Goal: Navigation & Orientation: Find specific page/section

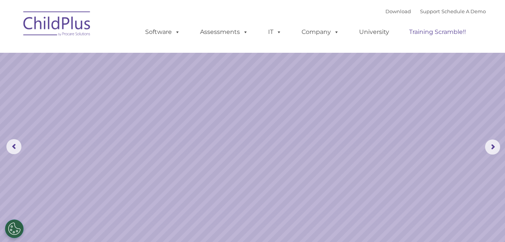
select select "MEDIUM"
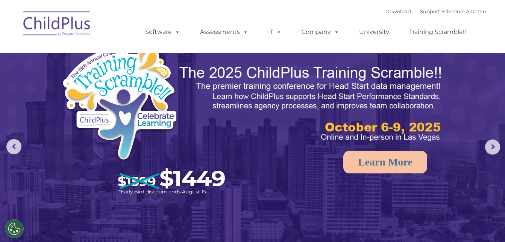
click at [498, 31] on nav "Download Support | Schedule A Demo  MENU MENU Software ChildPlus: The original…" at bounding box center [252, 26] width 505 height 53
click at [171, 37] on link "Software" at bounding box center [163, 31] width 50 height 15
click at [169, 32] on link "Software" at bounding box center [163, 31] width 50 height 15
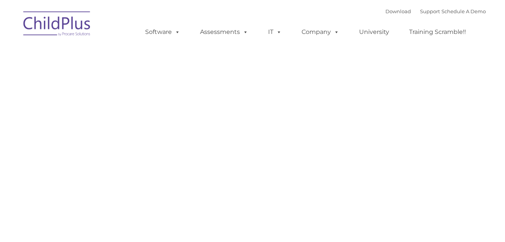
type input ""
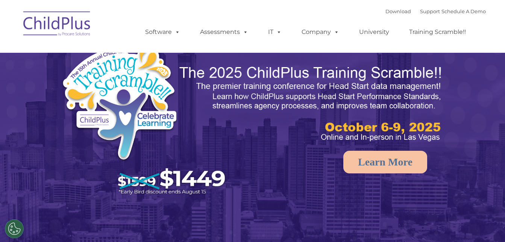
select select "MEDIUM"
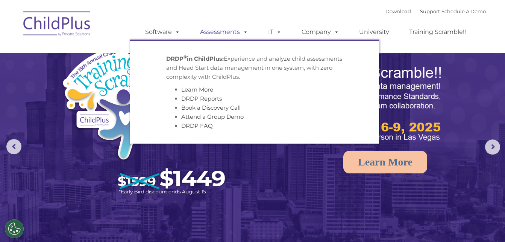
click at [244, 34] on span at bounding box center [244, 31] width 8 height 7
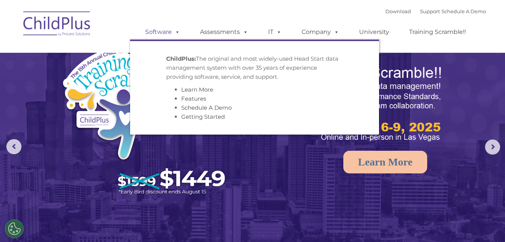
click at [169, 35] on link "Software" at bounding box center [163, 31] width 50 height 15
